Goal: Information Seeking & Learning: Learn about a topic

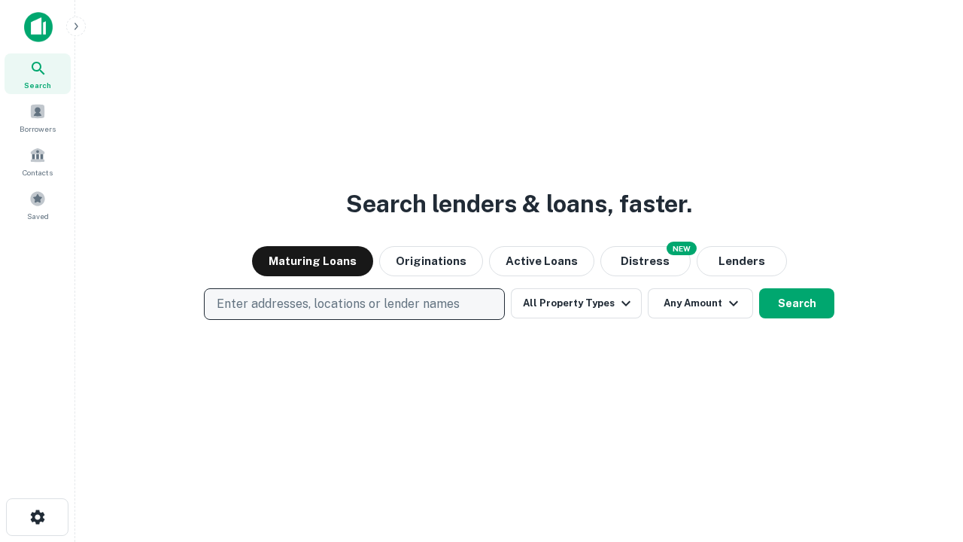
click at [354, 304] on p "Enter addresses, locations or lender names" at bounding box center [338, 304] width 243 height 18
type input "**********"
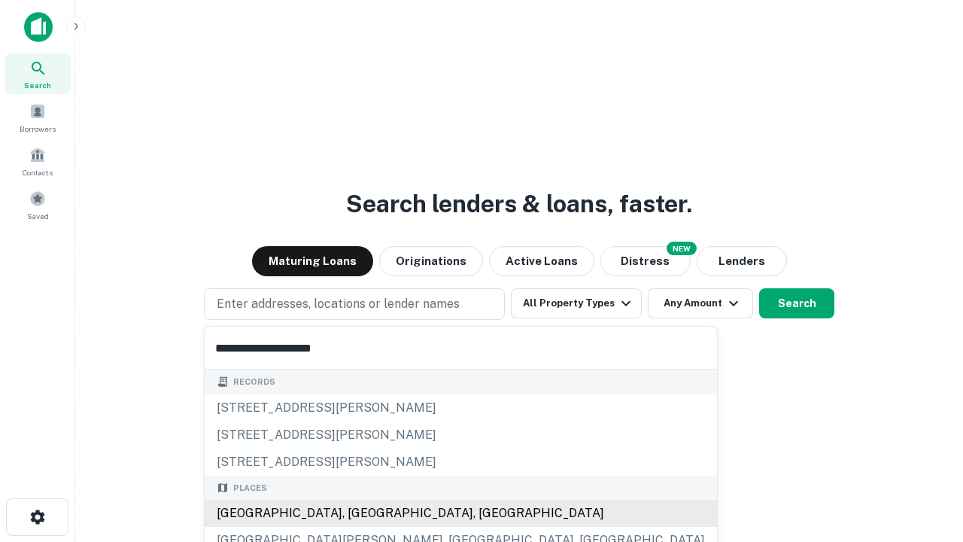
click at [360, 513] on div "[GEOGRAPHIC_DATA], [GEOGRAPHIC_DATA], [GEOGRAPHIC_DATA]" at bounding box center [461, 513] width 513 height 27
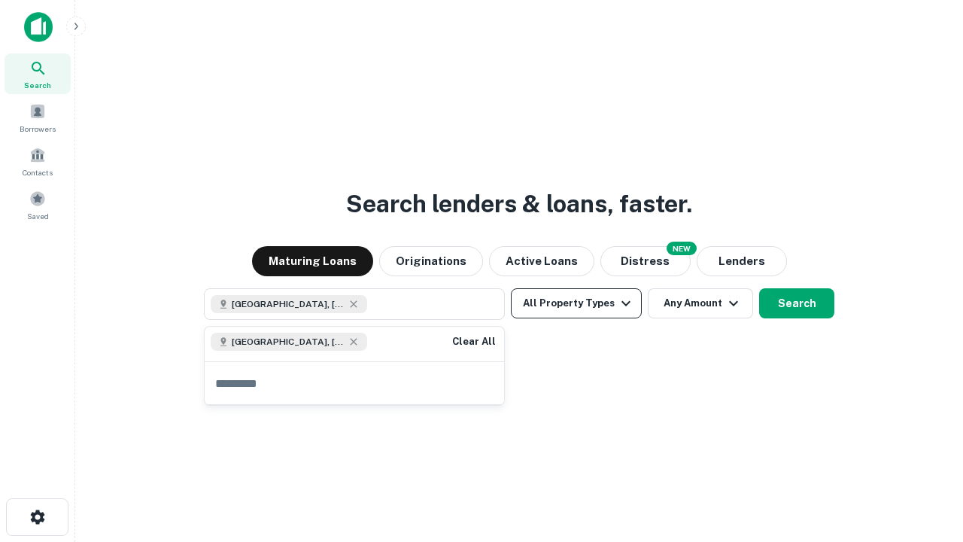
click at [576, 303] on button "All Property Types" at bounding box center [576, 303] width 131 height 30
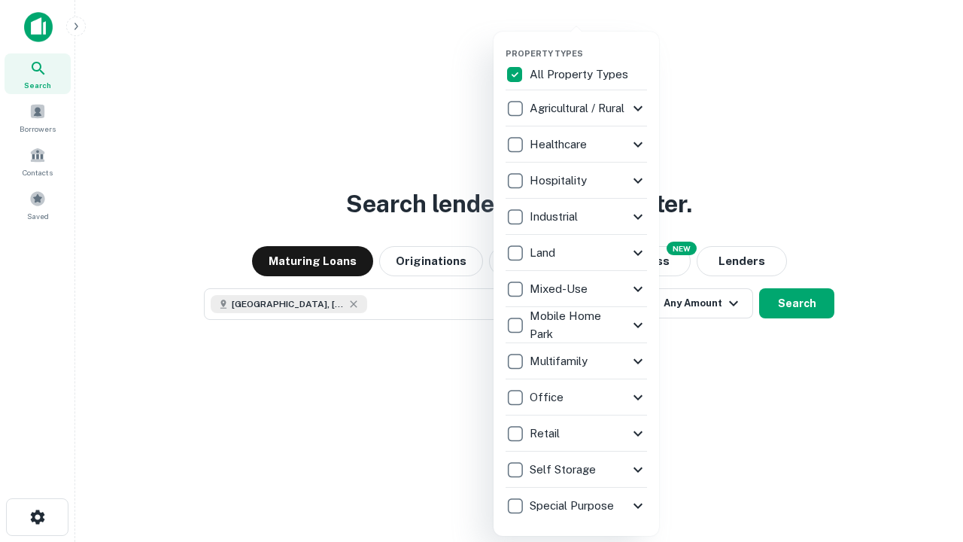
click at [589, 44] on button "button" at bounding box center [589, 44] width 166 height 1
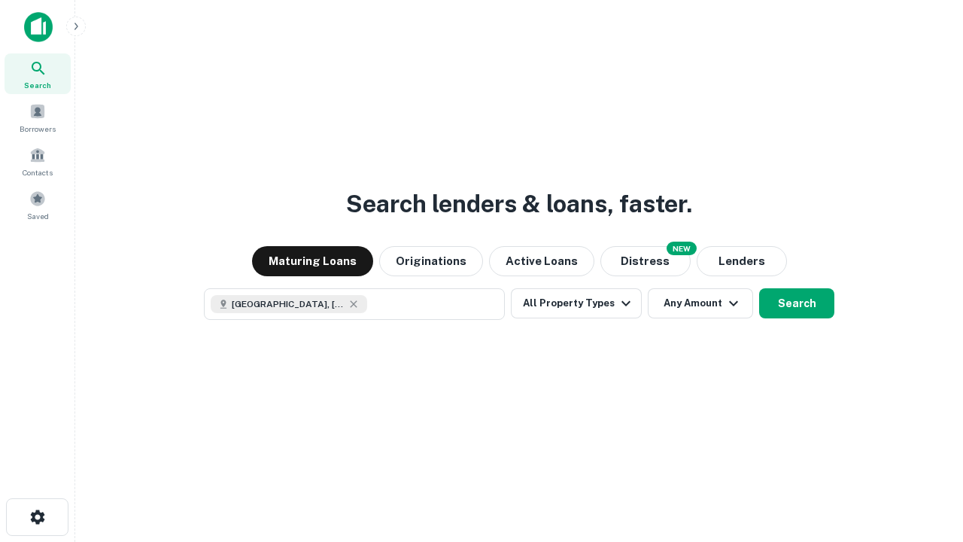
scroll to position [24, 0]
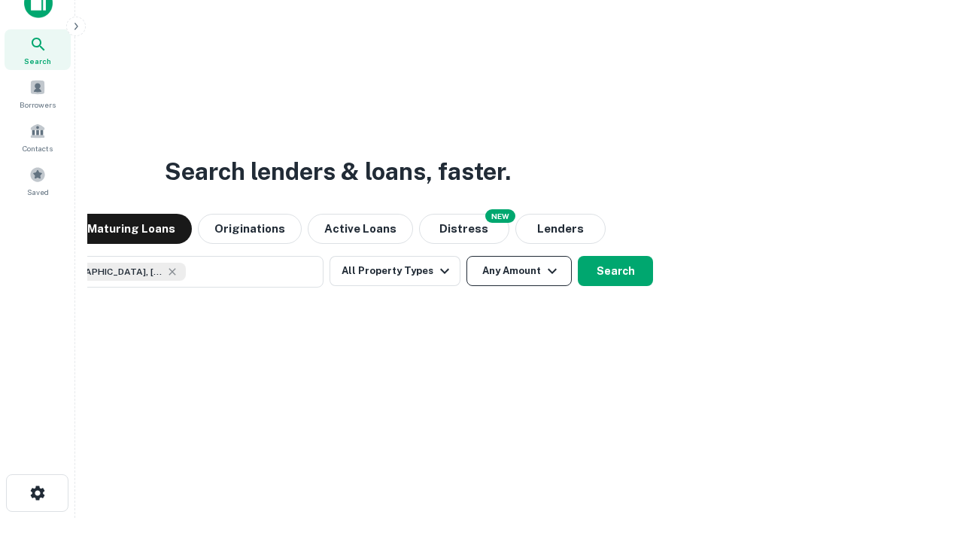
click at [467, 256] on button "Any Amount" at bounding box center [519, 271] width 105 height 30
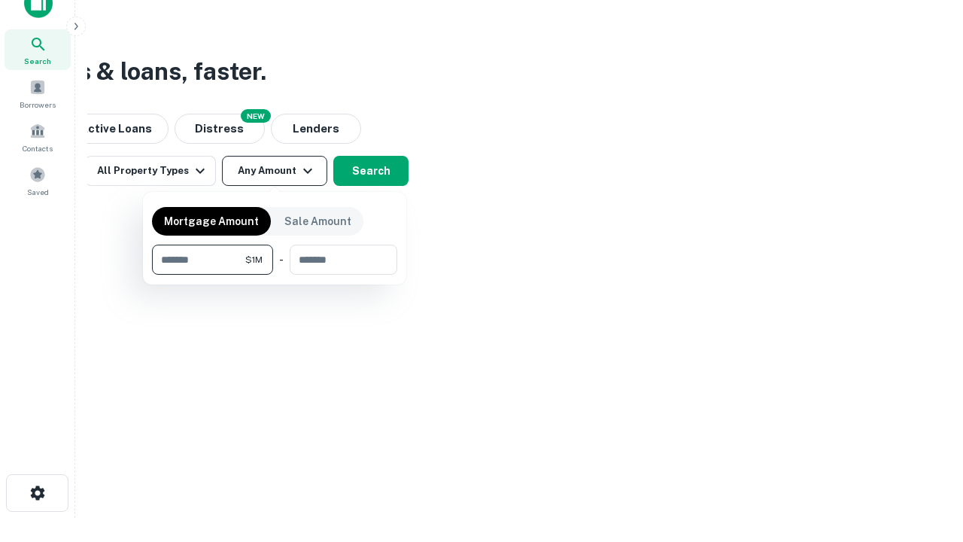
type input "*******"
click at [275, 275] on button "button" at bounding box center [274, 275] width 245 height 1
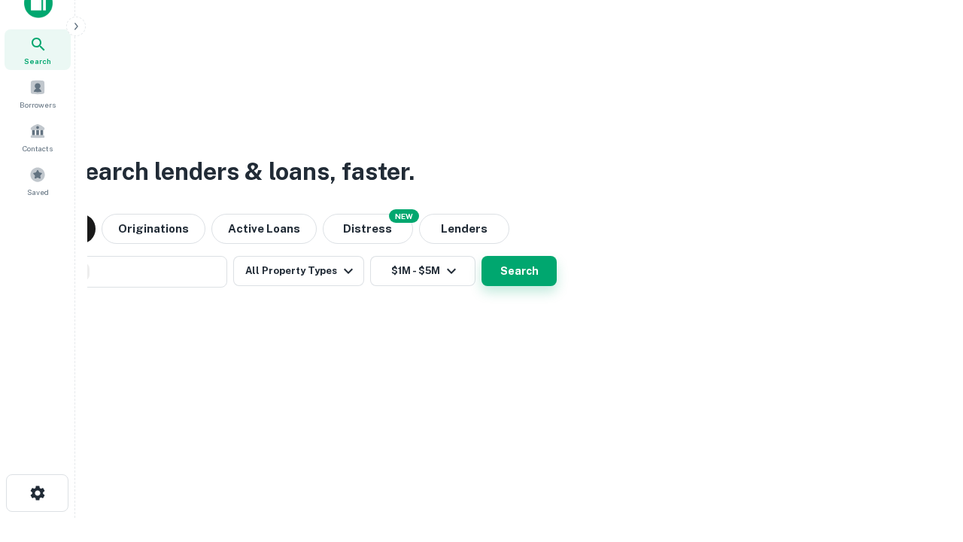
click at [482, 256] on button "Search" at bounding box center [519, 271] width 75 height 30
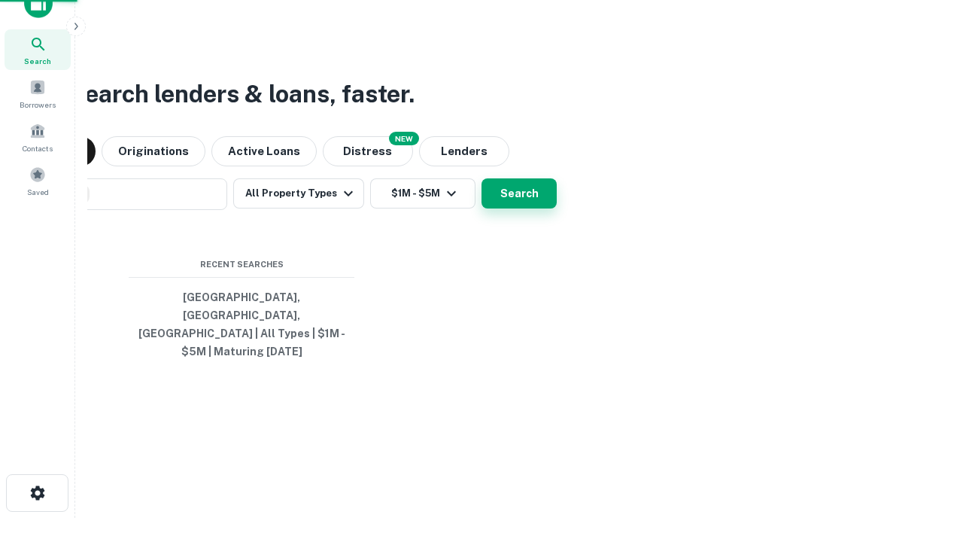
scroll to position [49, 426]
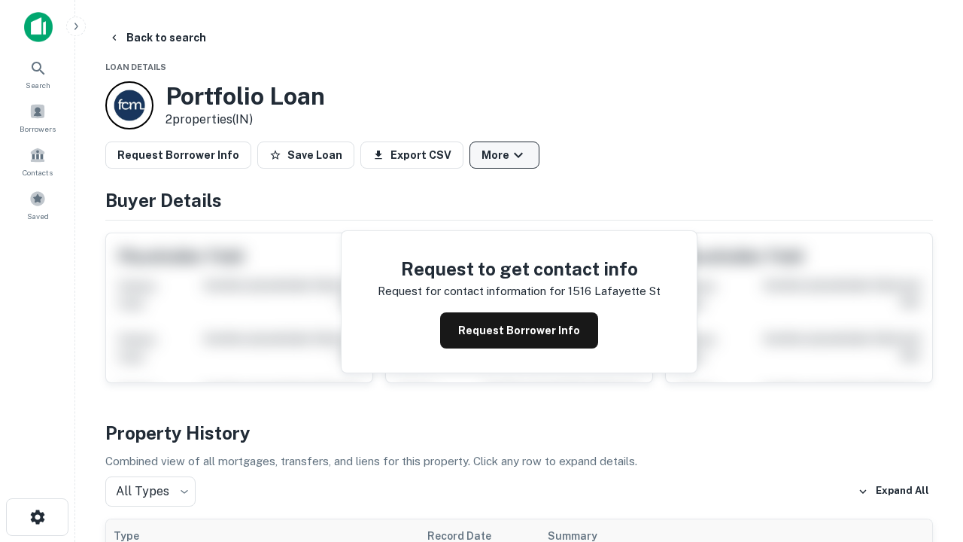
click at [504, 155] on button "More" at bounding box center [505, 154] width 70 height 27
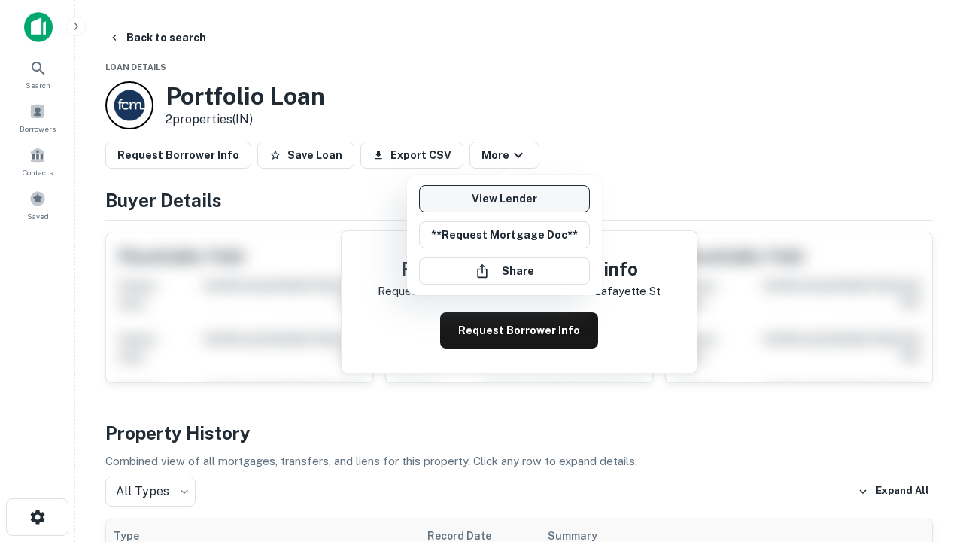
click at [504, 199] on link "View Lender" at bounding box center [504, 198] width 171 height 27
